Goal: Check status: Check status

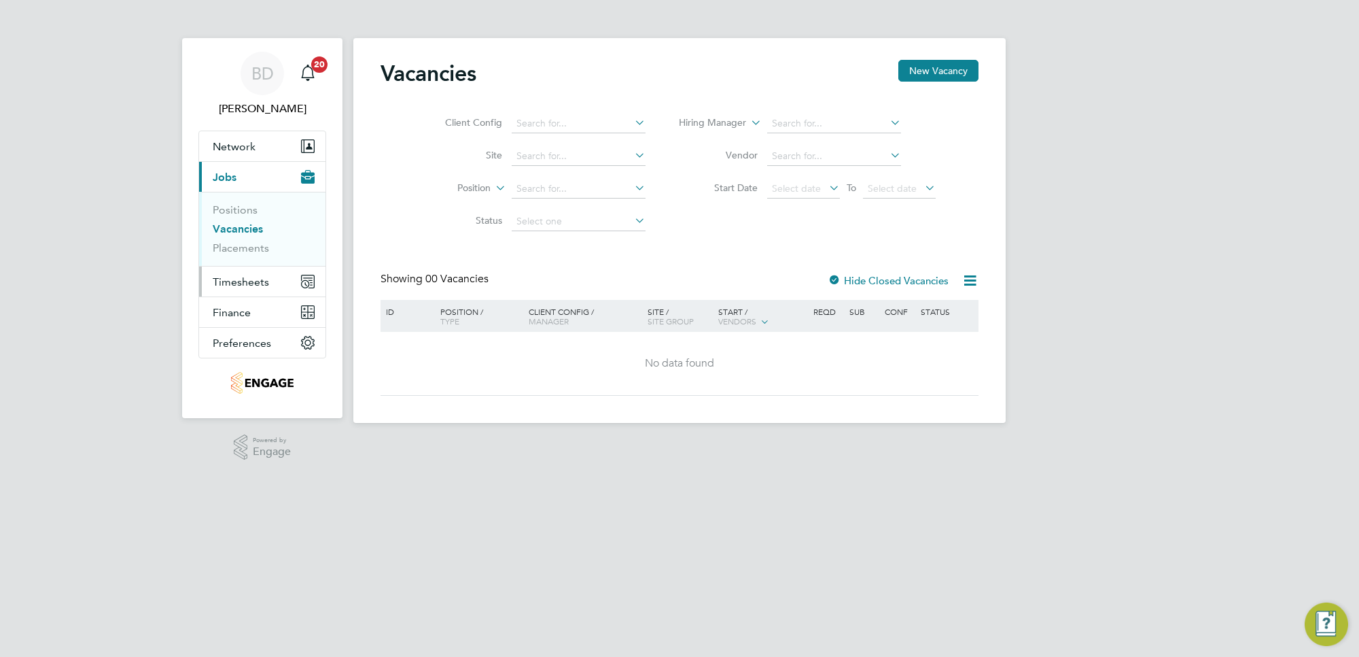
click at [243, 279] on span "Timesheets" at bounding box center [241, 281] width 56 height 13
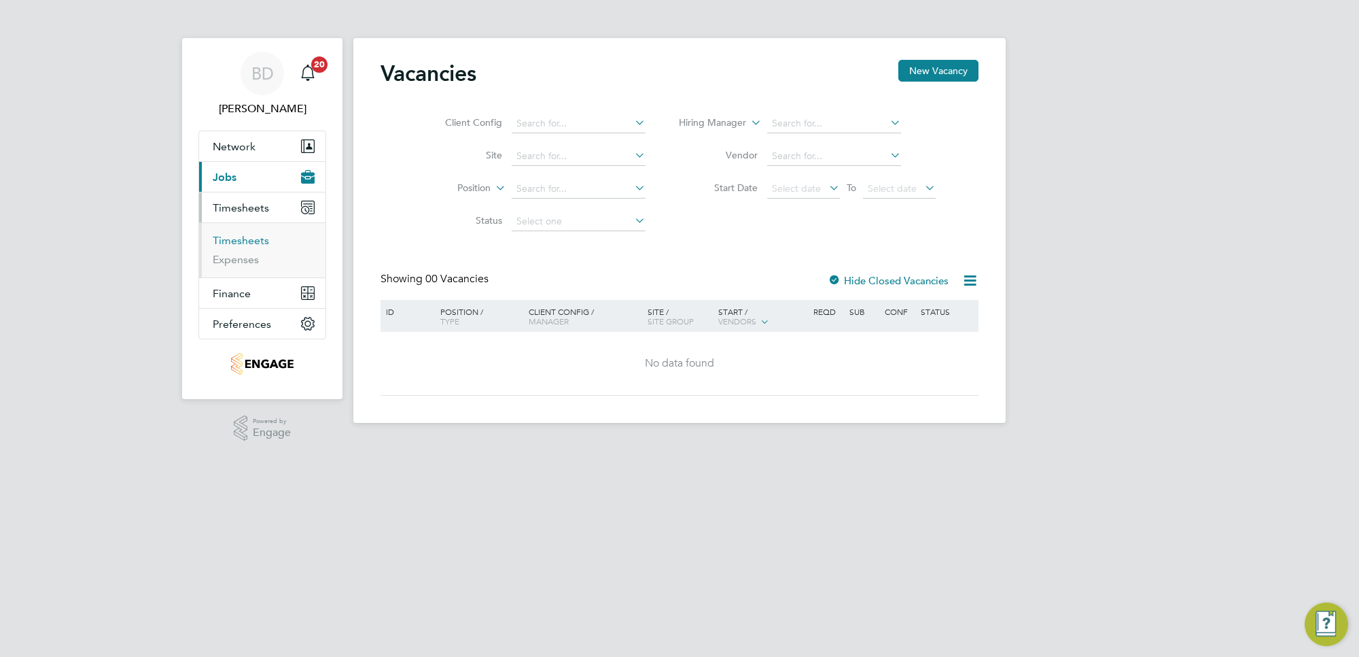
click at [243, 243] on link "Timesheets" at bounding box center [241, 240] width 56 height 13
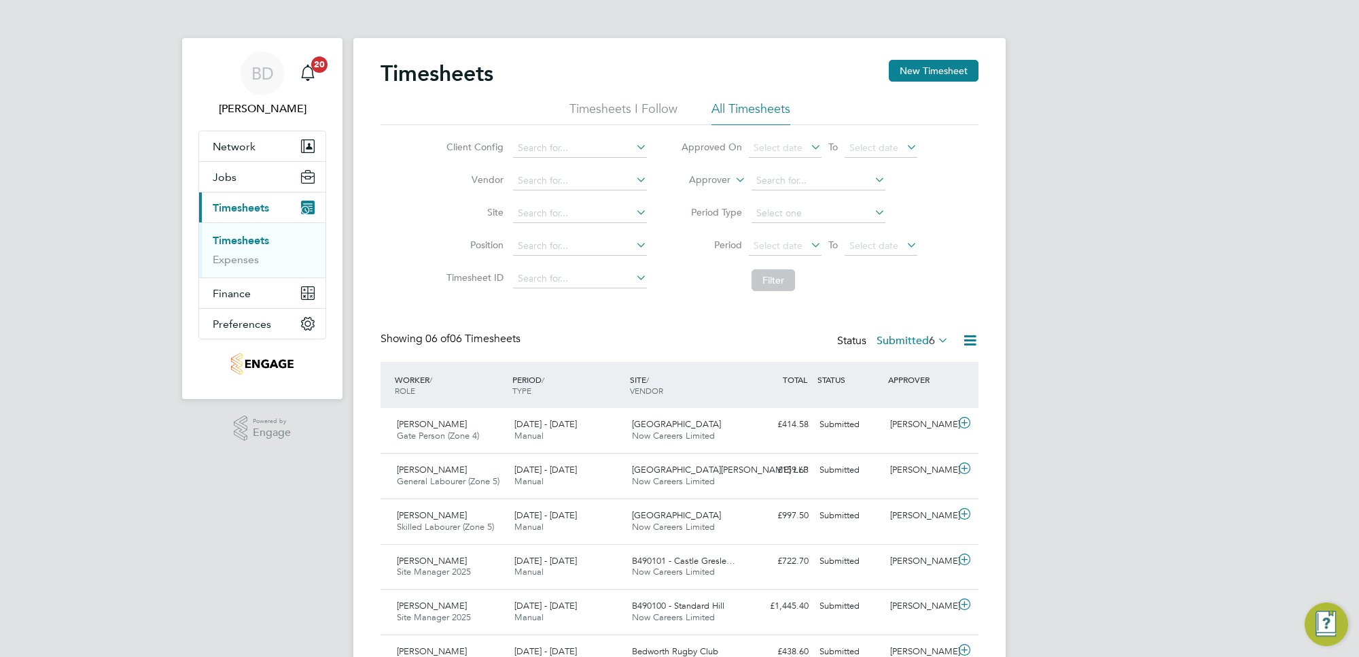
click at [808, 245] on icon at bounding box center [808, 244] width 0 height 19
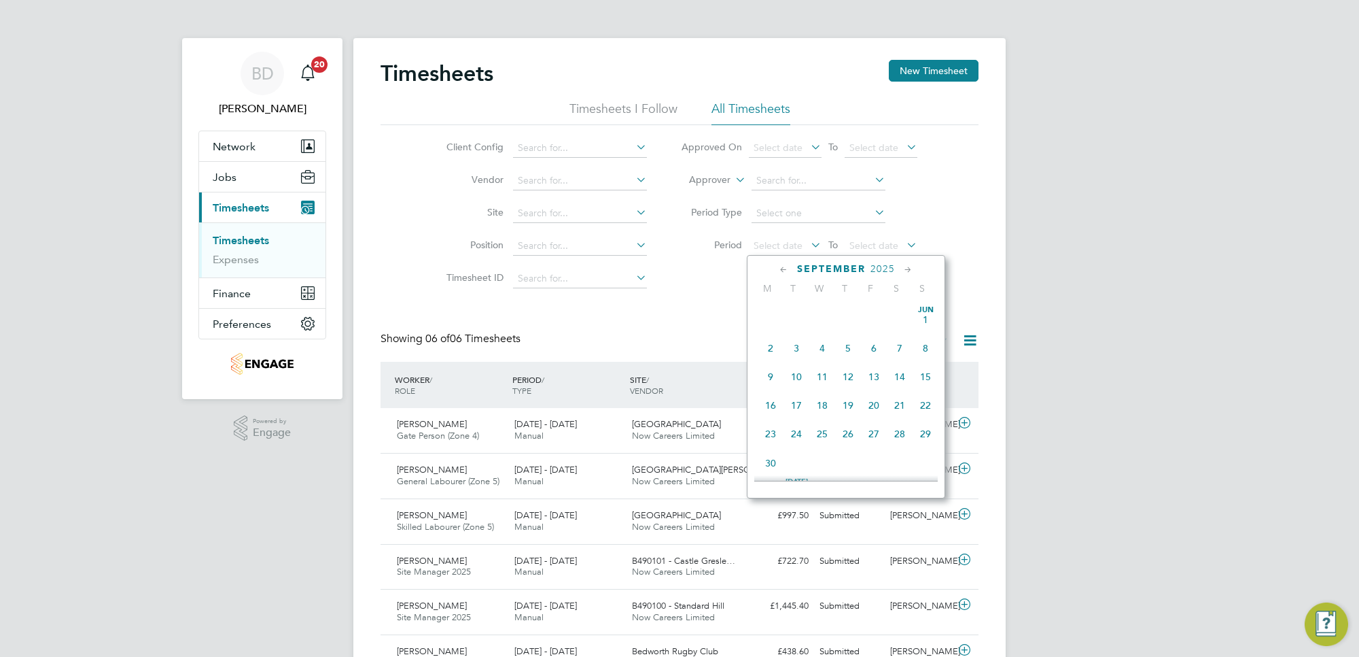
scroll to position [506, 0]
click at [762, 342] on span "15" at bounding box center [771, 329] width 26 height 26
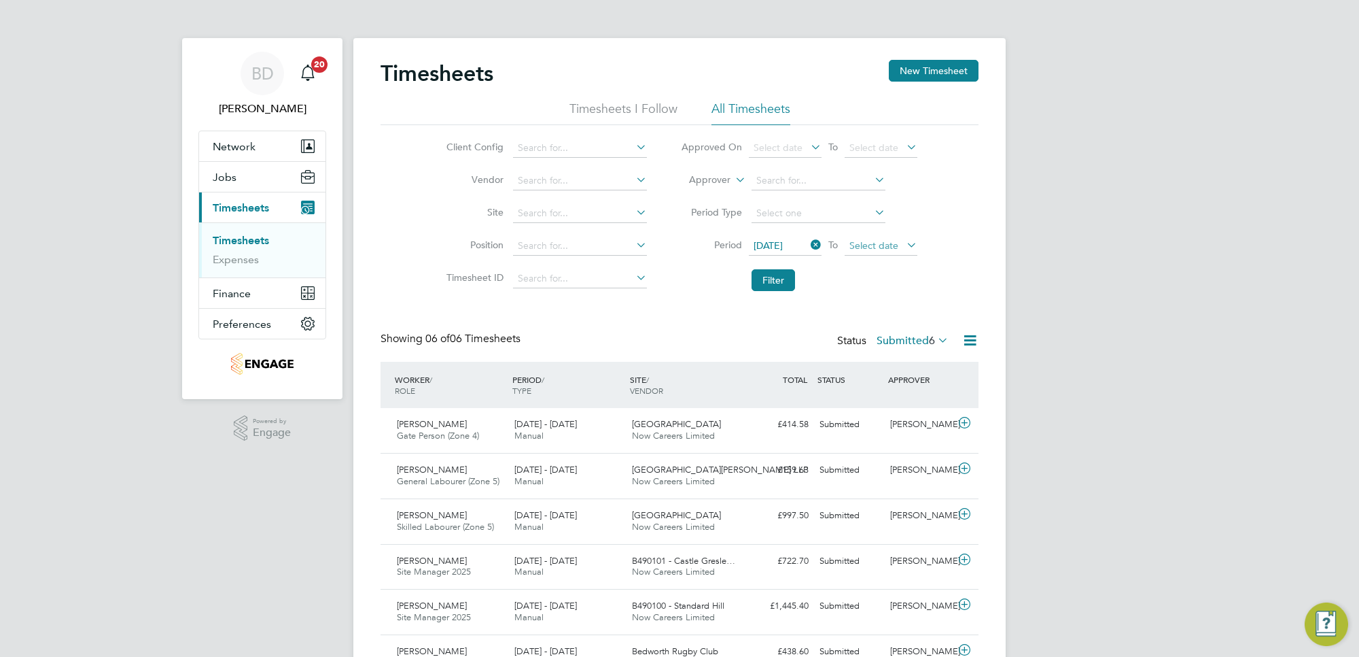
click at [874, 240] on span "Select date" at bounding box center [874, 245] width 49 height 12
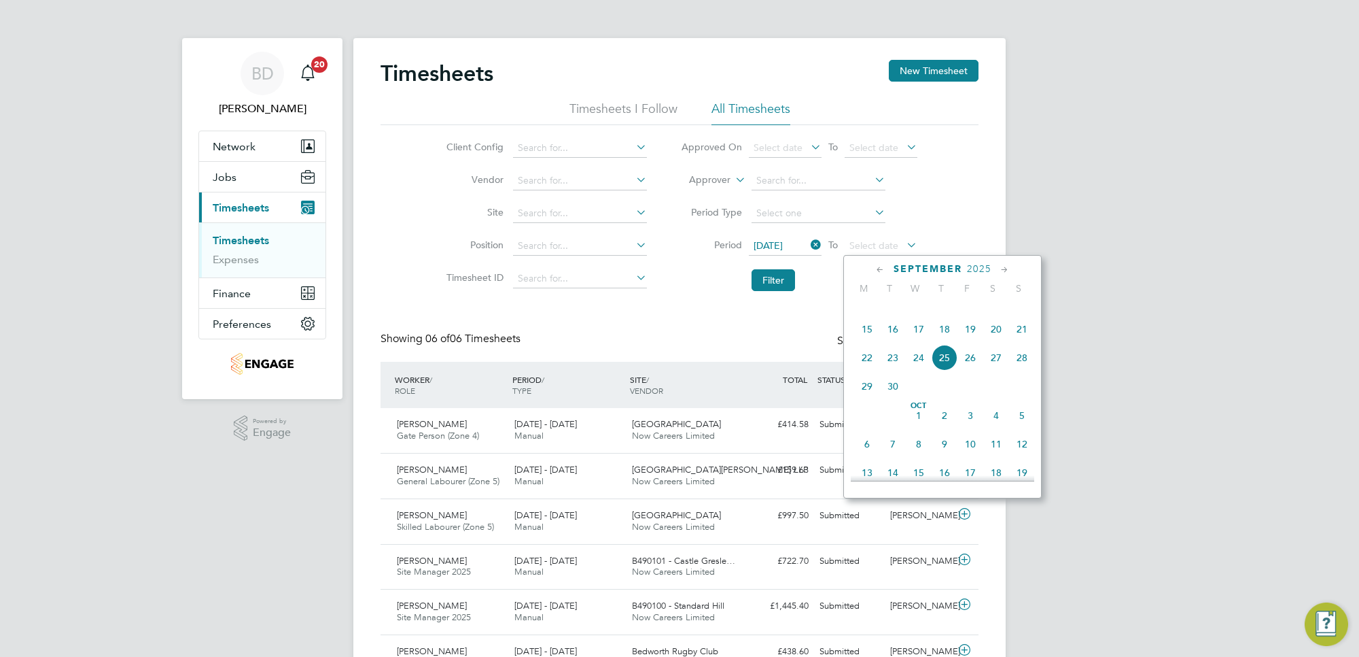
click at [973, 342] on span "19" at bounding box center [971, 329] width 26 height 26
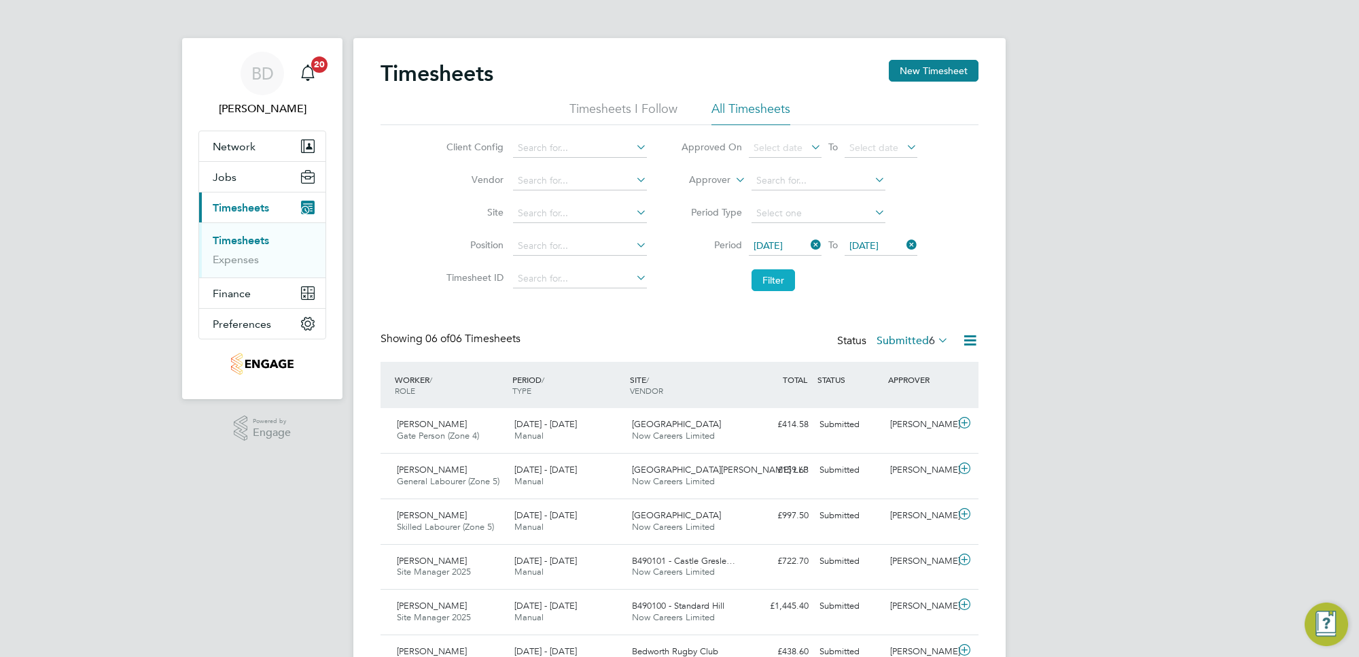
click at [774, 279] on button "Filter" at bounding box center [774, 280] width 44 height 22
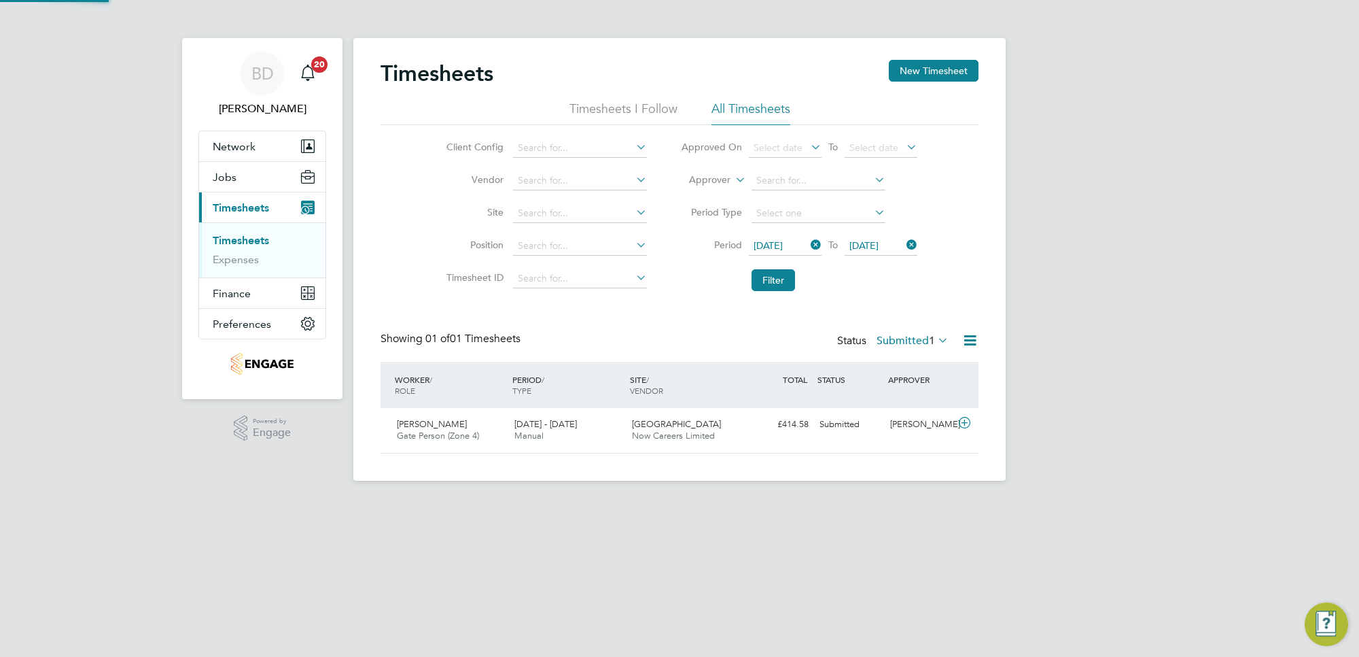
scroll to position [7, 7]
click at [935, 337] on icon at bounding box center [935, 339] width 0 height 19
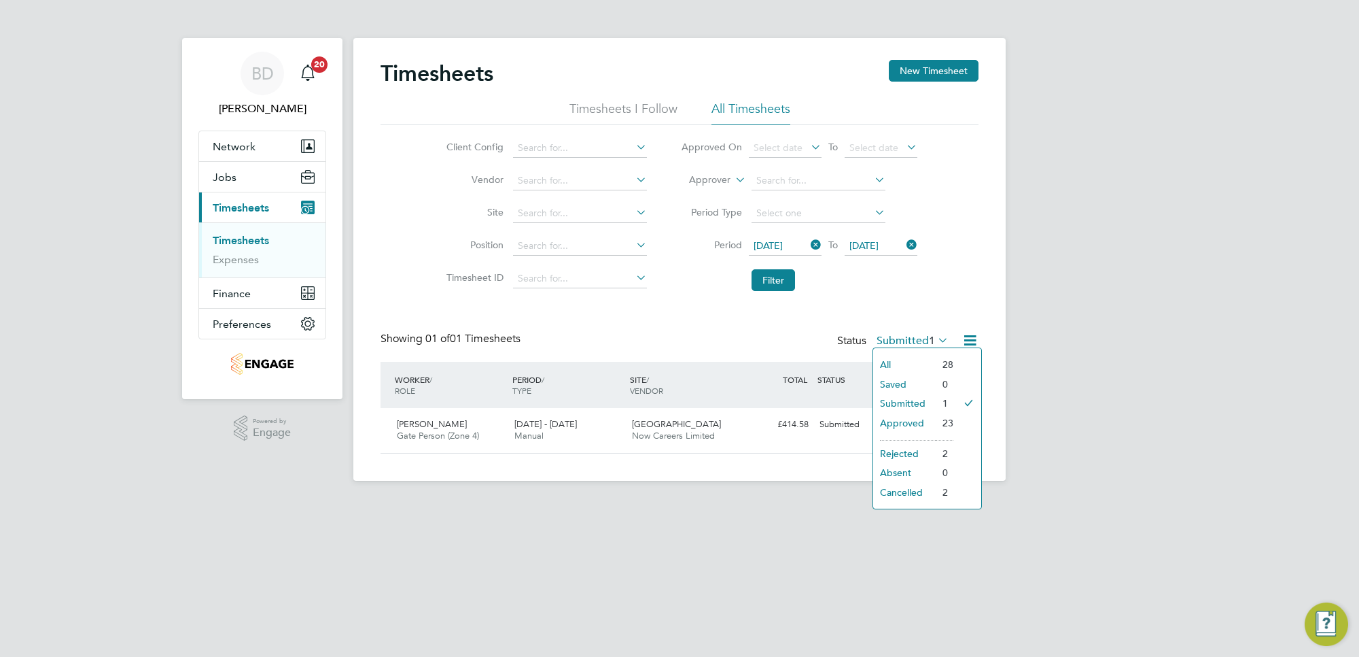
click at [916, 420] on li "Approved" at bounding box center [904, 422] width 63 height 19
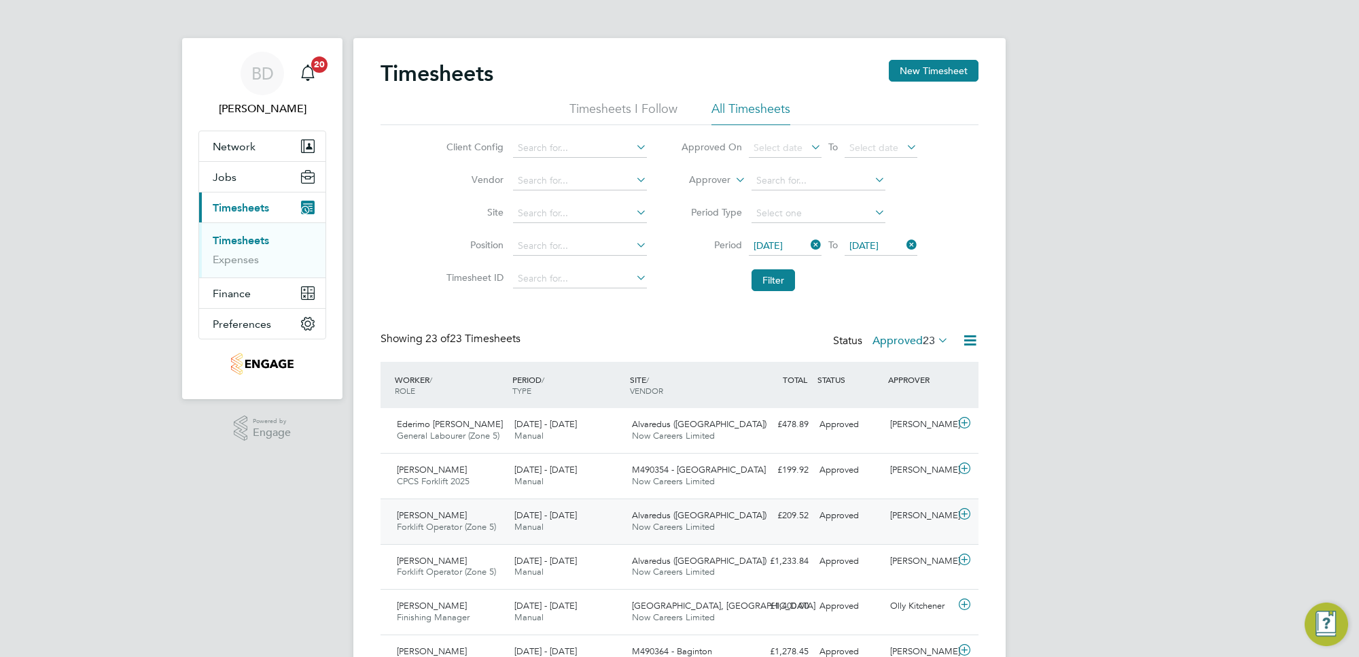
click at [964, 514] on icon at bounding box center [964, 513] width 17 height 11
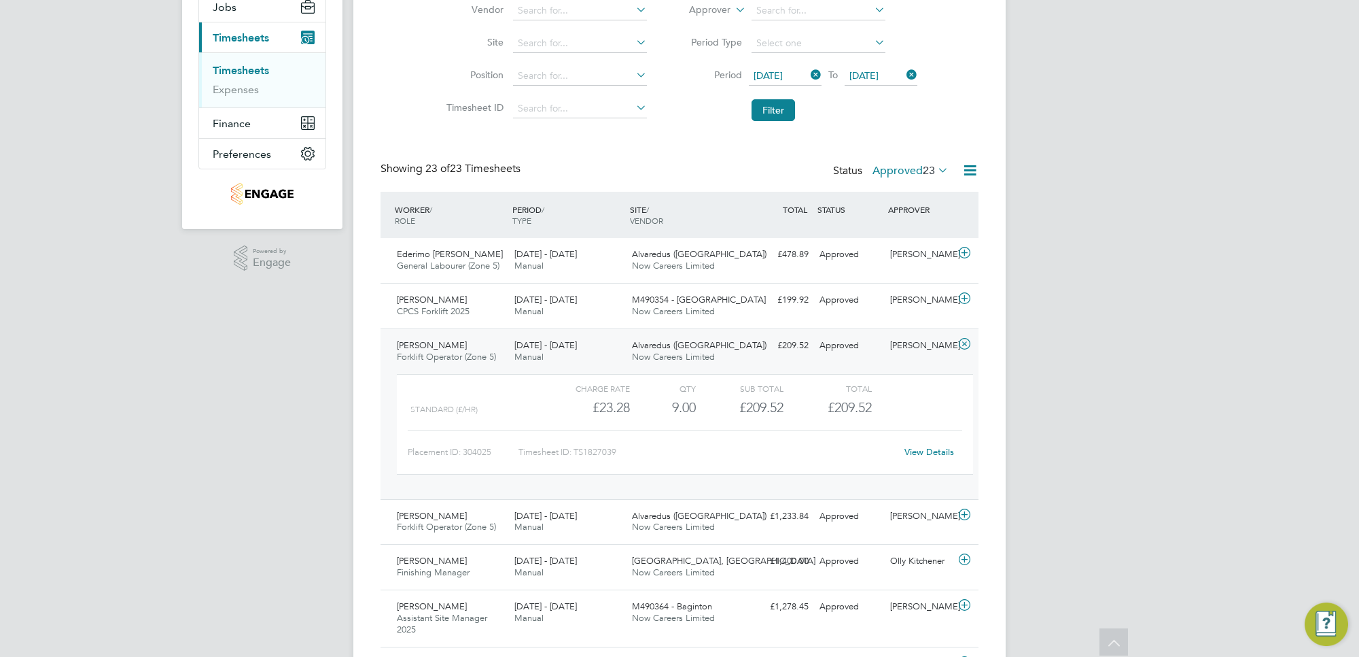
click at [967, 341] on icon at bounding box center [964, 344] width 17 height 11
